Goal: Task Accomplishment & Management: Use online tool/utility

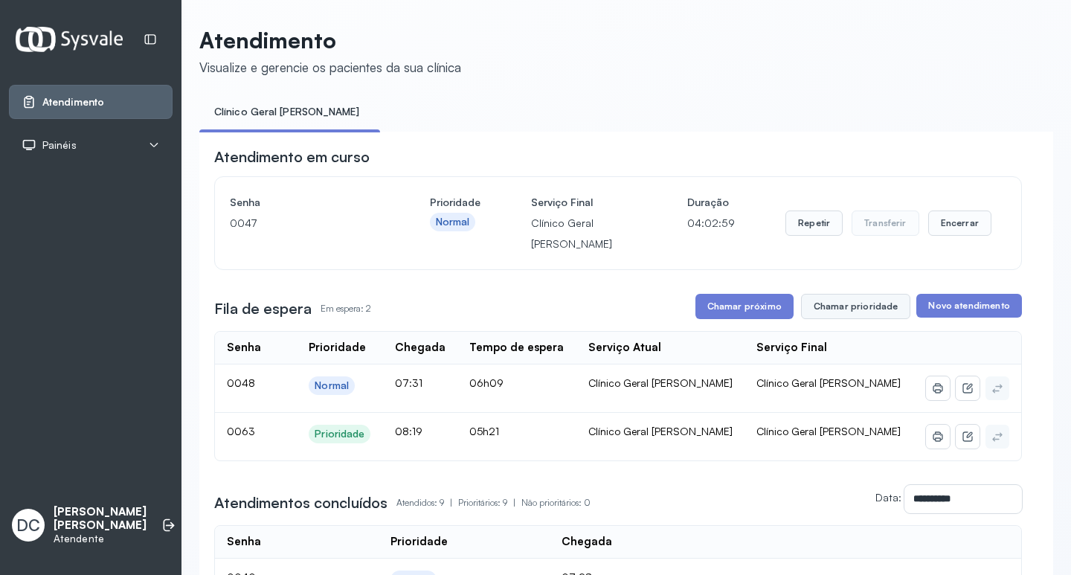
click at [843, 317] on button "Chamar prioridade" at bounding box center [856, 306] width 110 height 25
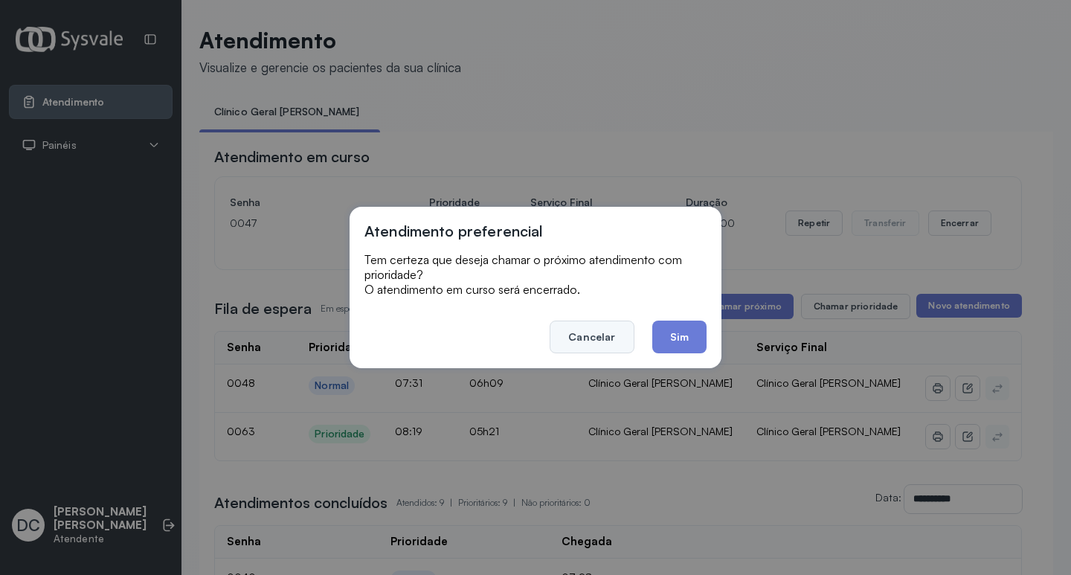
click at [608, 338] on button "Cancelar" at bounding box center [592, 337] width 84 height 33
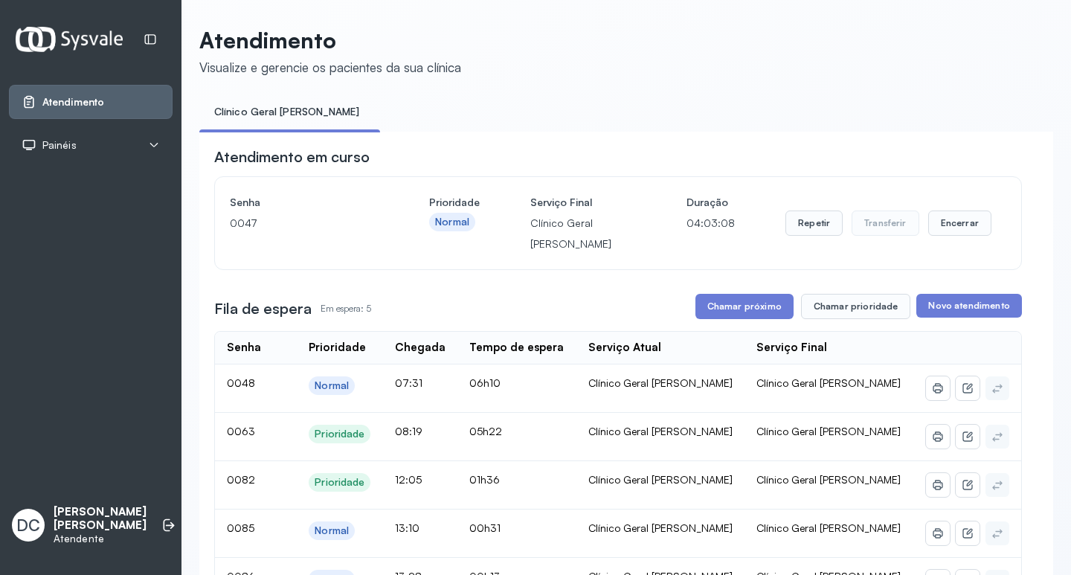
scroll to position [74, 0]
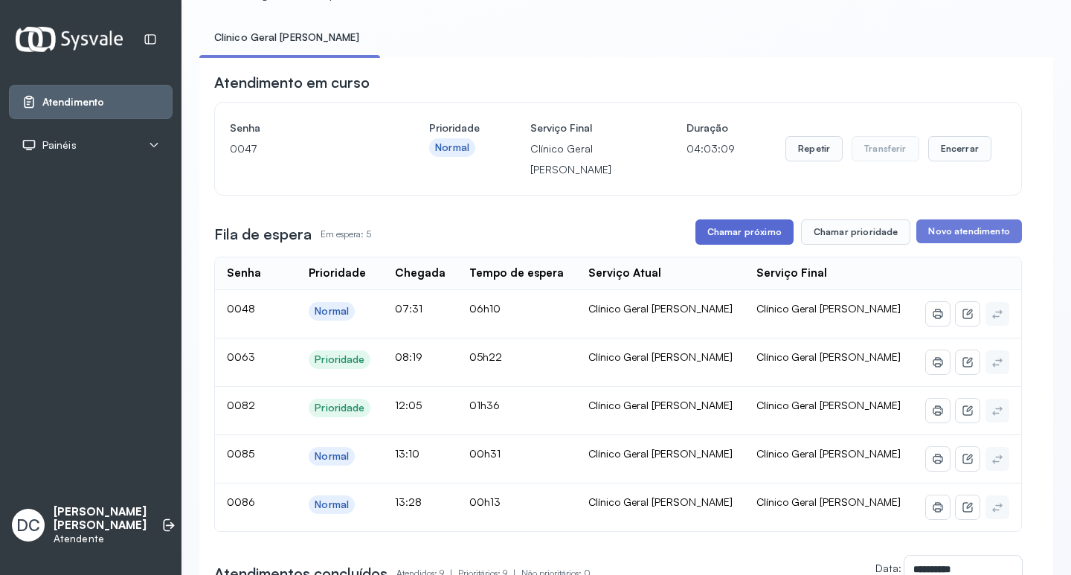
click at [769, 239] on button "Chamar próximo" at bounding box center [744, 231] width 98 height 25
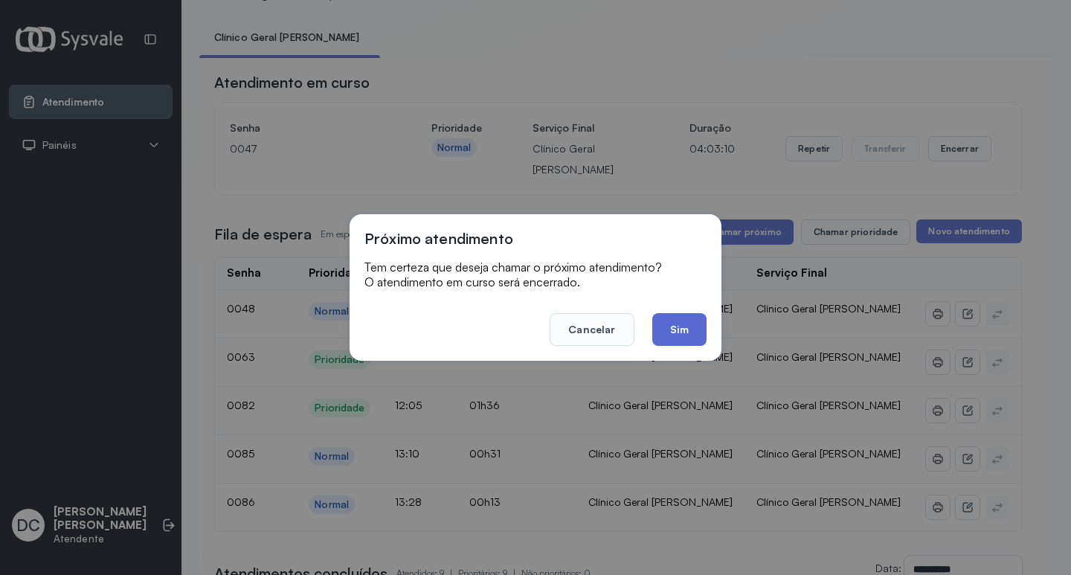
click at [663, 325] on button "Sim" at bounding box center [679, 329] width 54 height 33
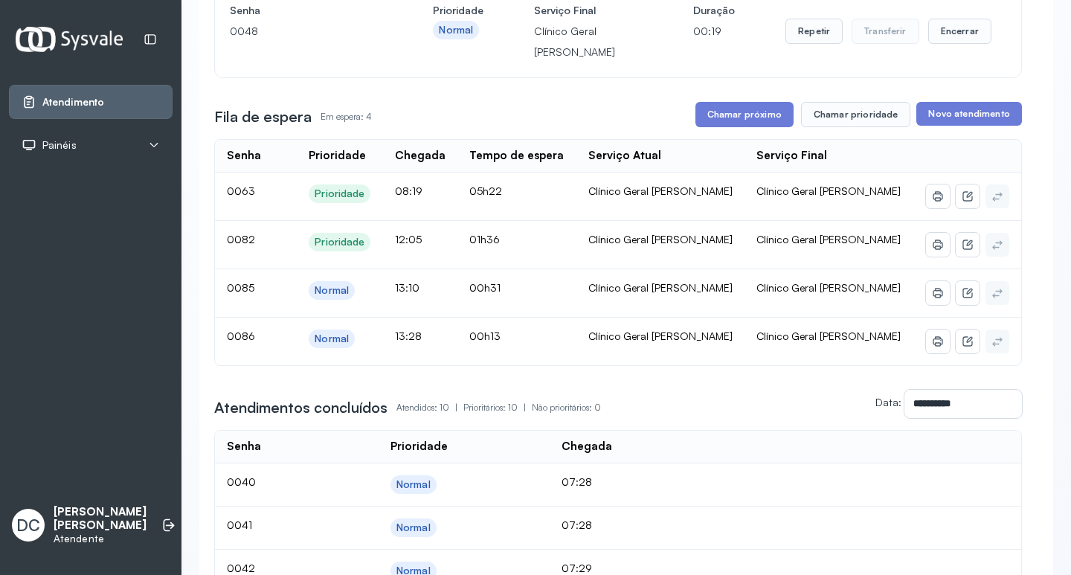
scroll to position [223, 0]
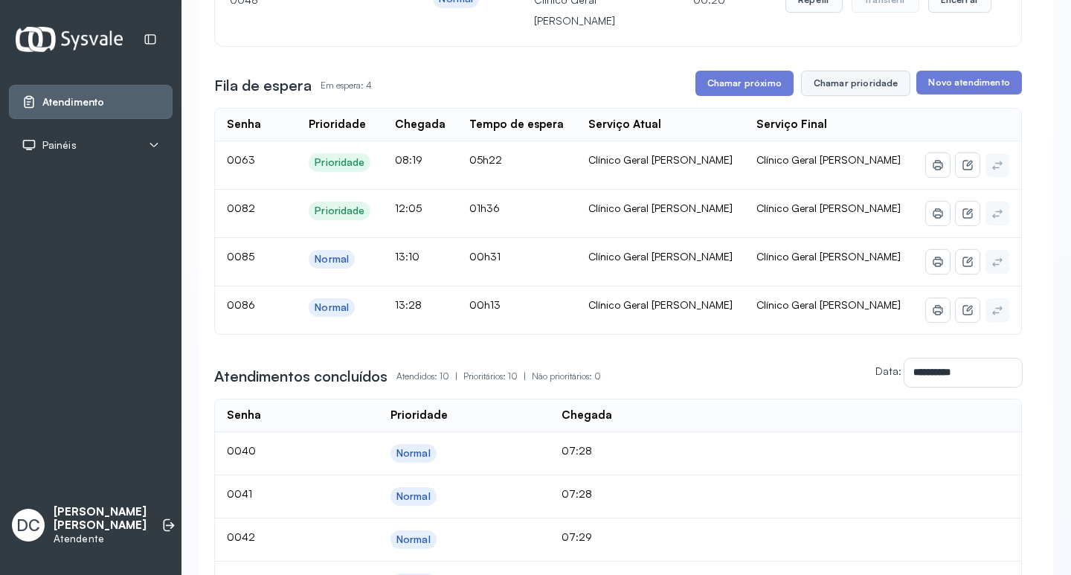
click at [858, 80] on button "Chamar prioridade" at bounding box center [856, 83] width 110 height 25
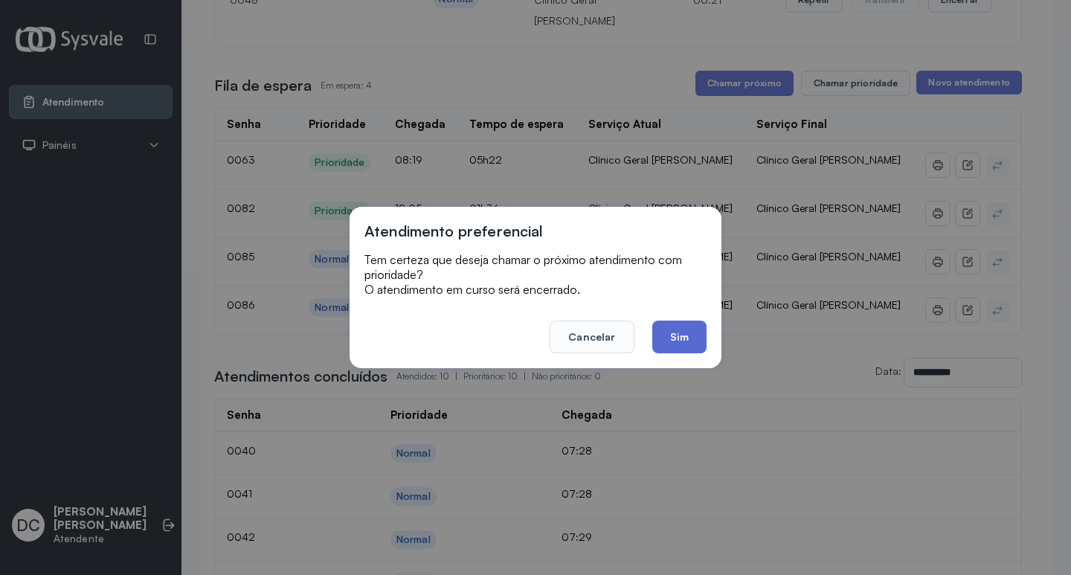
click at [680, 330] on button "Sim" at bounding box center [679, 337] width 54 height 33
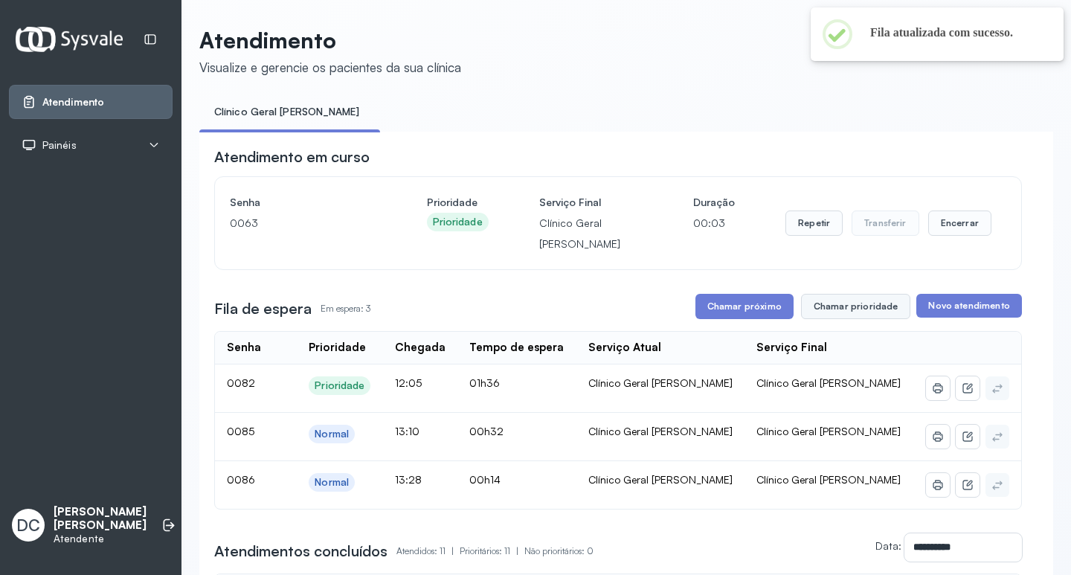
click at [837, 310] on button "Chamar prioridade" at bounding box center [856, 306] width 110 height 25
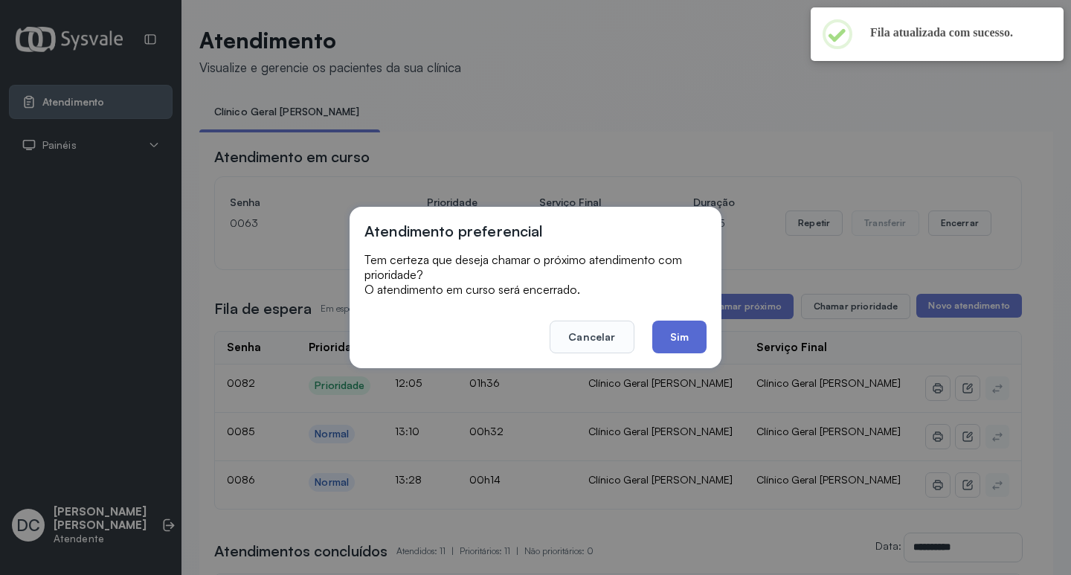
click at [680, 329] on button "Sim" at bounding box center [679, 337] width 54 height 33
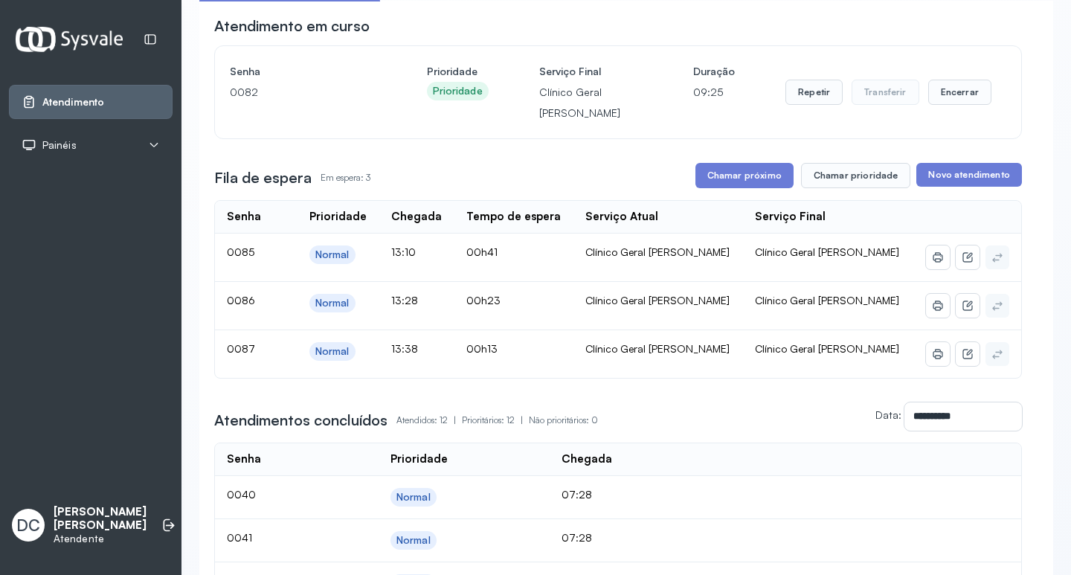
scroll to position [149, 0]
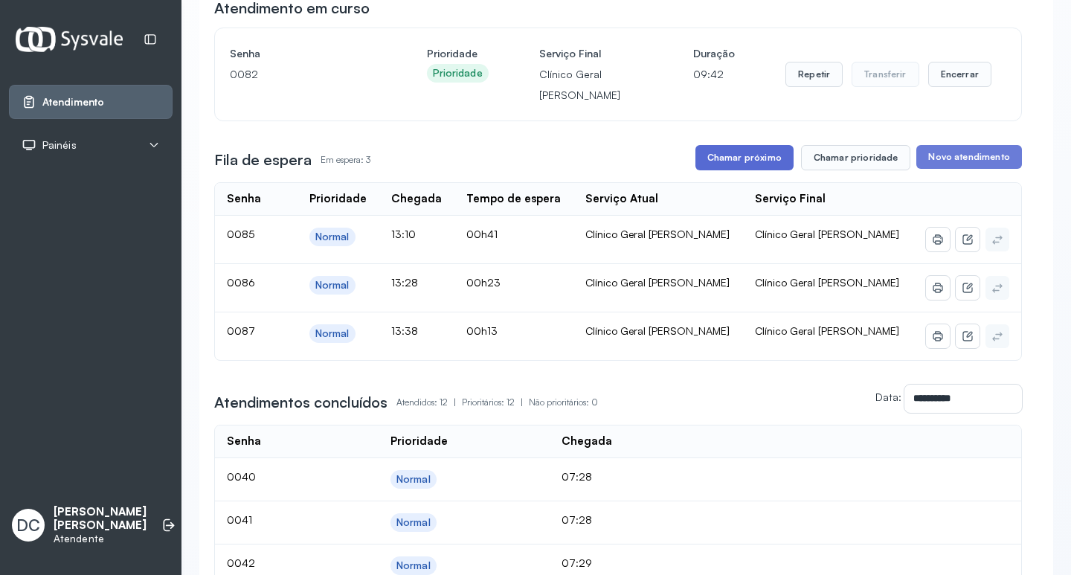
click at [747, 158] on button "Chamar próximo" at bounding box center [744, 157] width 98 height 25
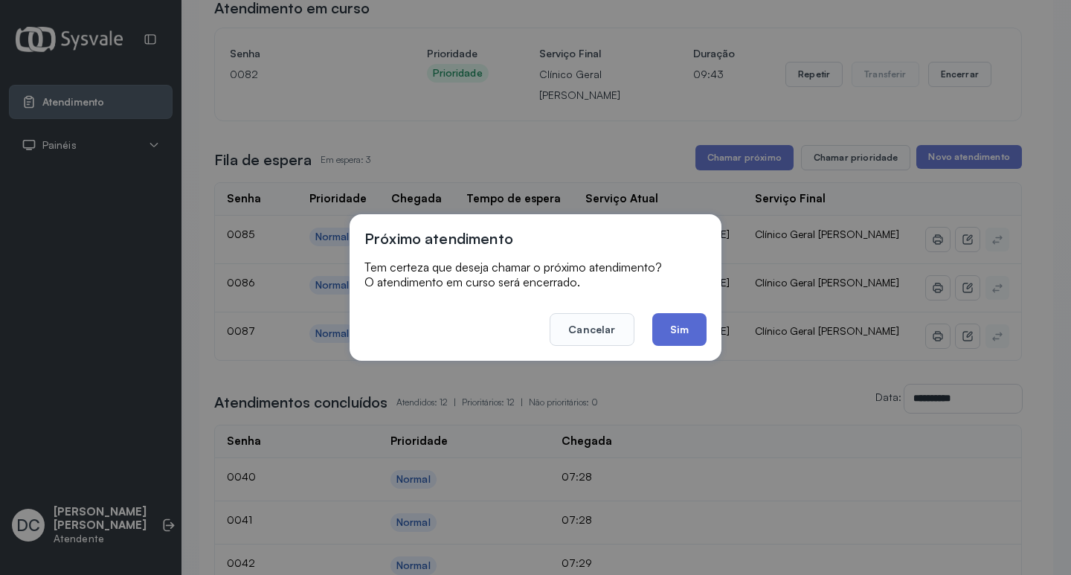
click at [687, 332] on button "Sim" at bounding box center [679, 329] width 54 height 33
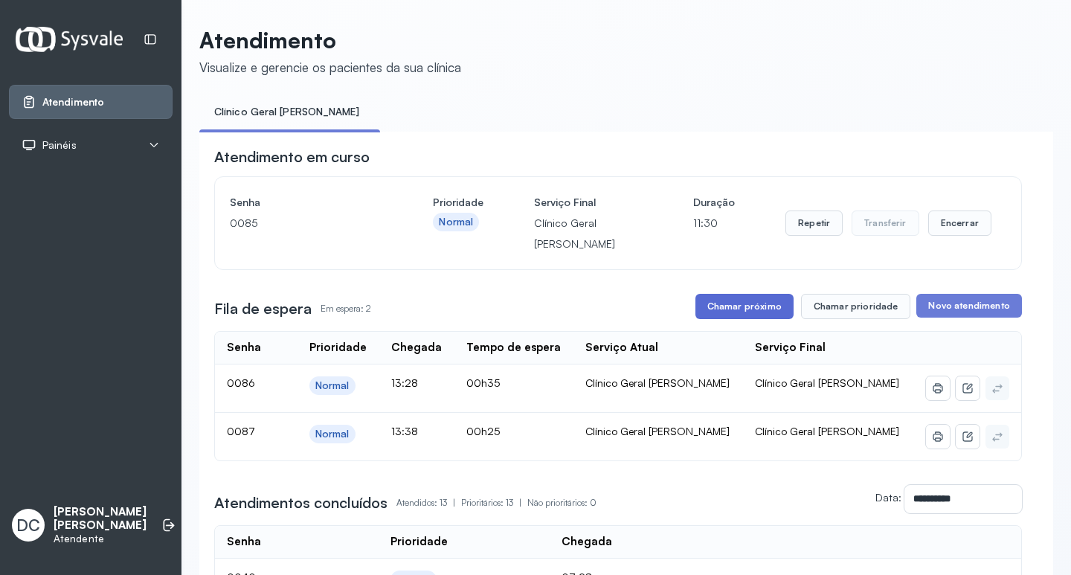
click at [763, 304] on button "Chamar próximo" at bounding box center [744, 306] width 98 height 25
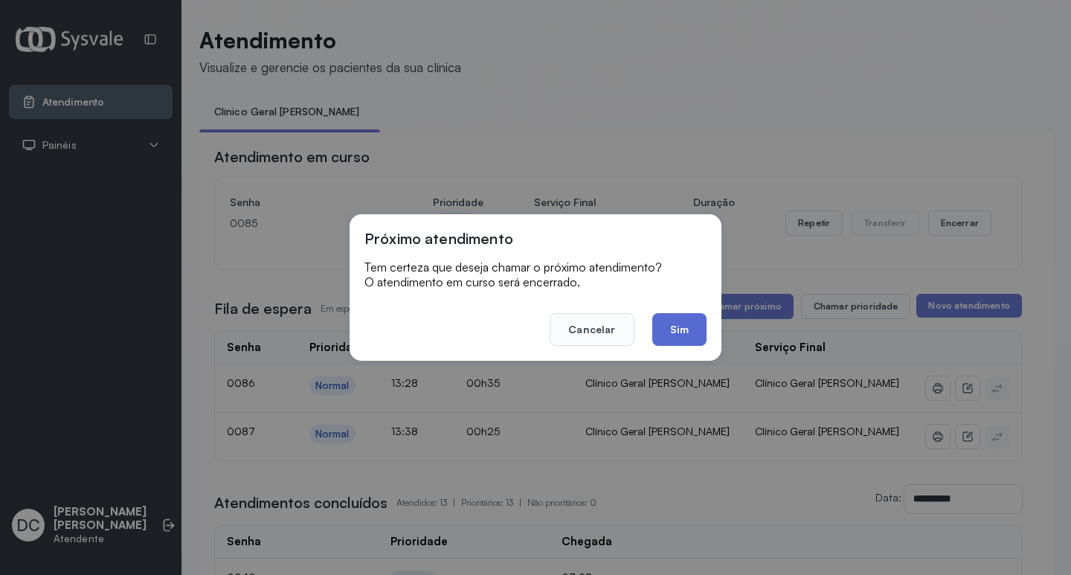
click at [694, 335] on button "Sim" at bounding box center [679, 329] width 54 height 33
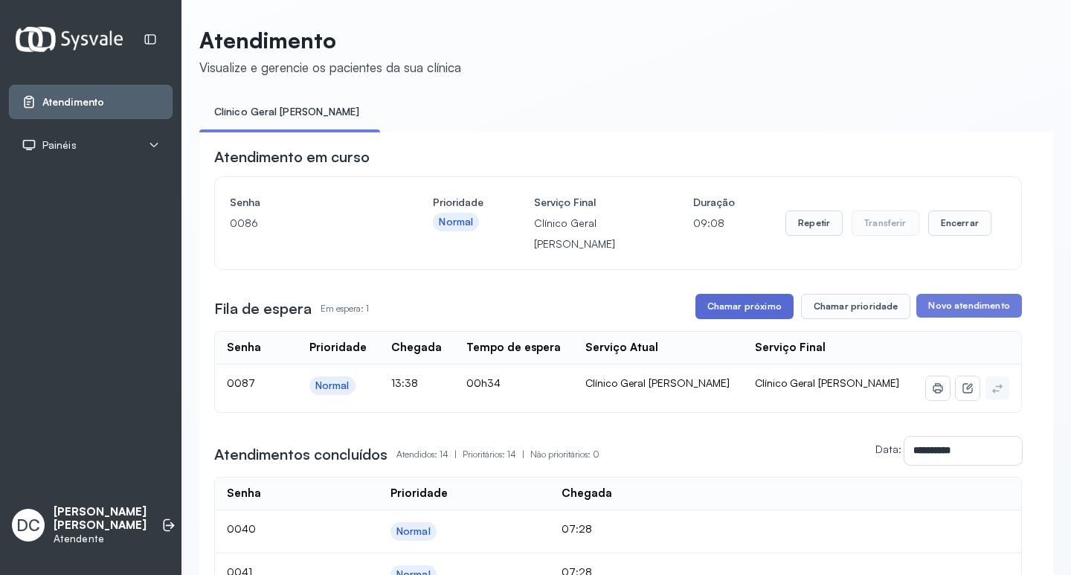
click at [767, 306] on button "Chamar próximo" at bounding box center [744, 306] width 98 height 25
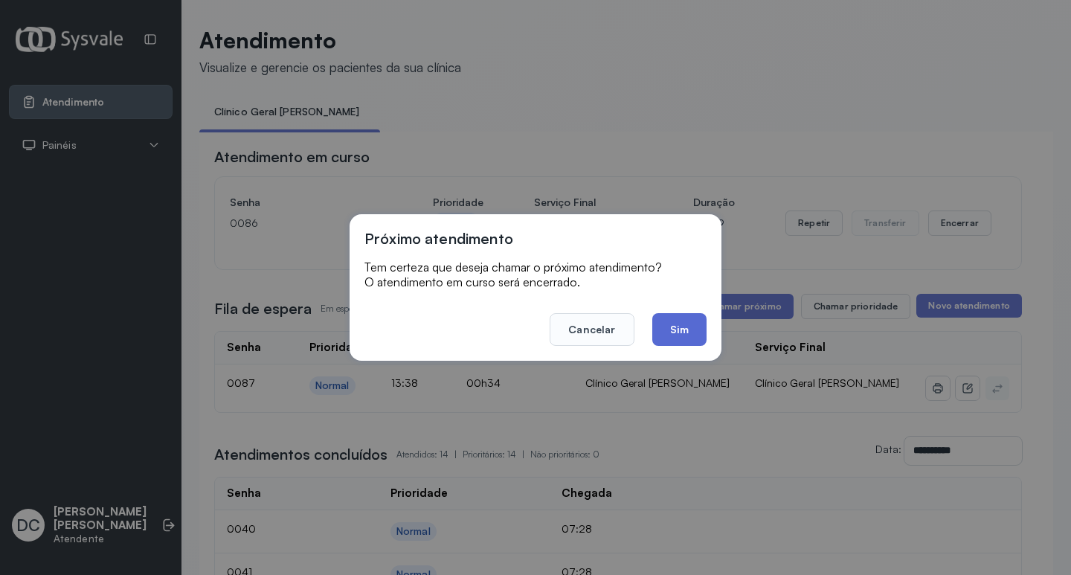
click at [687, 315] on button "Sim" at bounding box center [679, 329] width 54 height 33
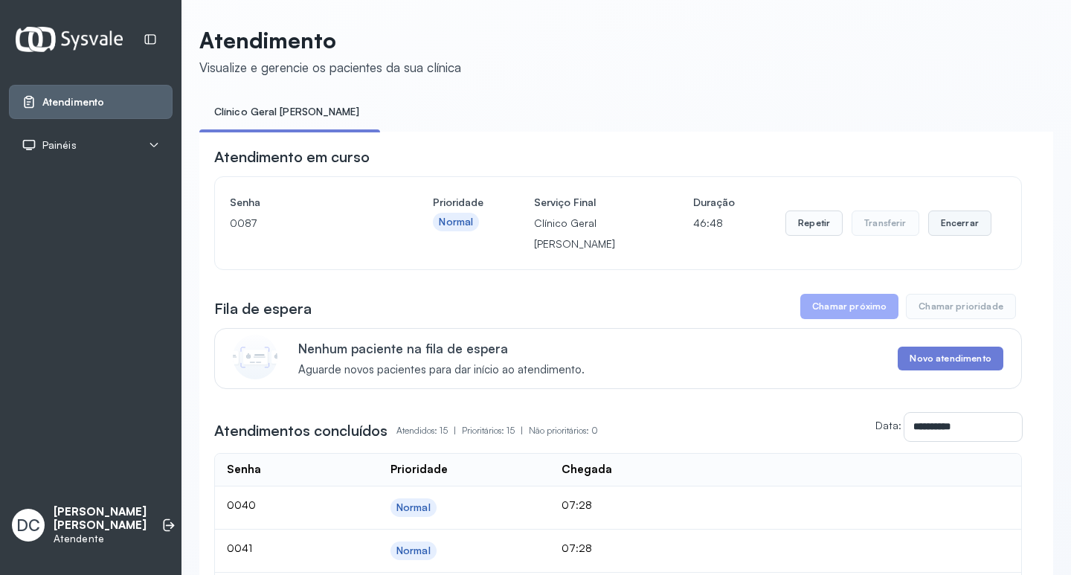
click at [956, 231] on button "Encerrar" at bounding box center [959, 222] width 63 height 25
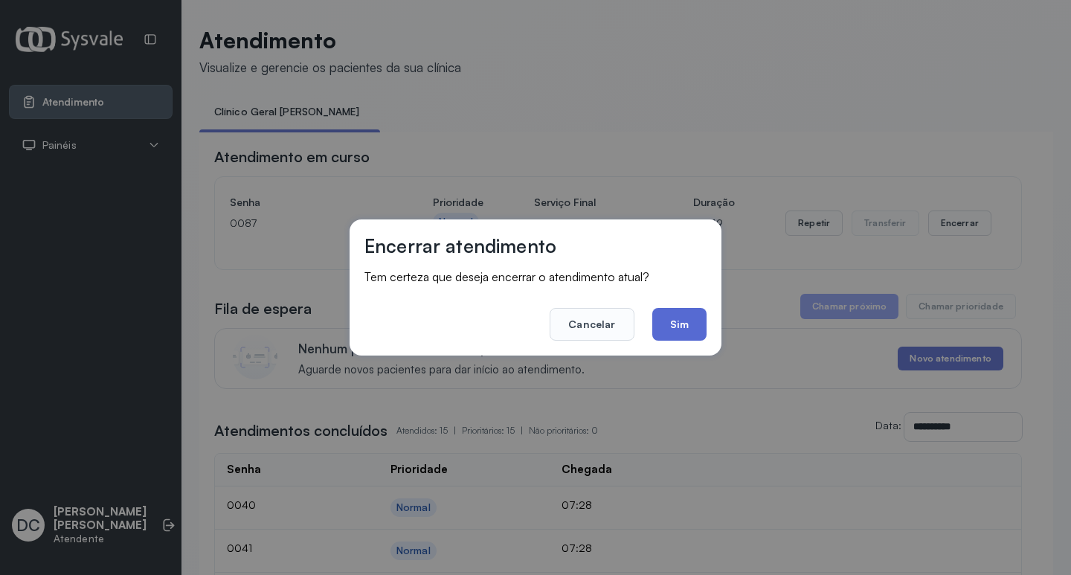
click at [686, 318] on button "Sim" at bounding box center [679, 324] width 54 height 33
